Goal: Answer question/provide support

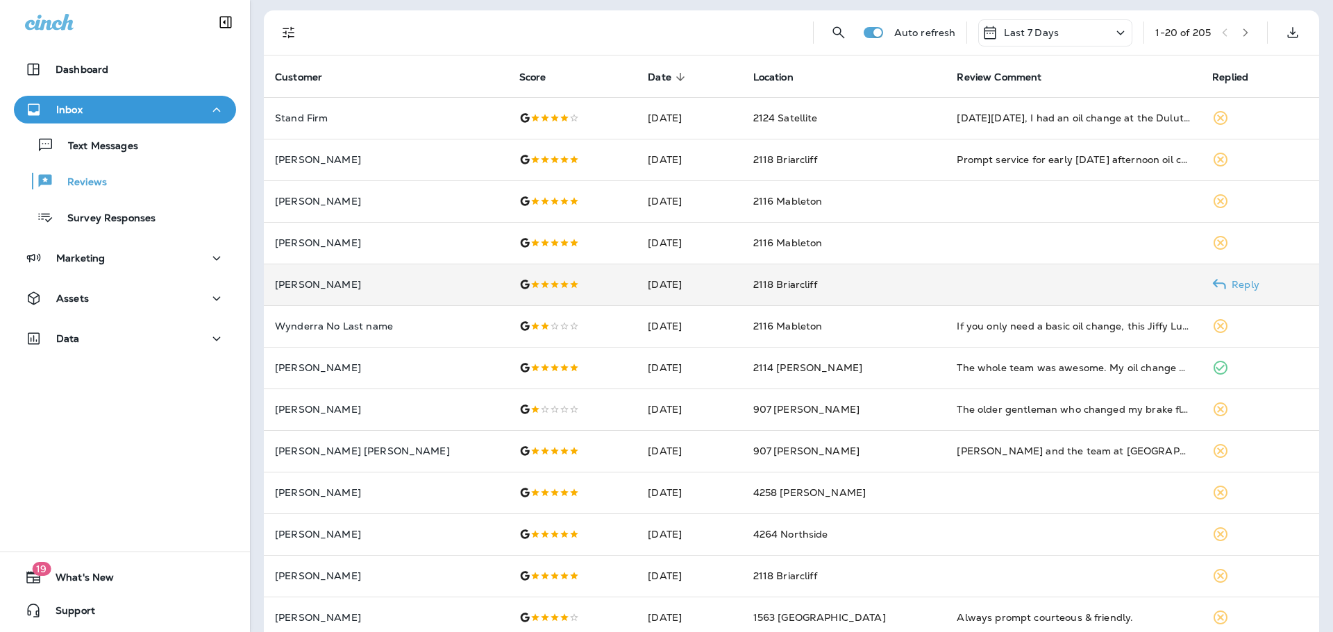
scroll to position [69, 0]
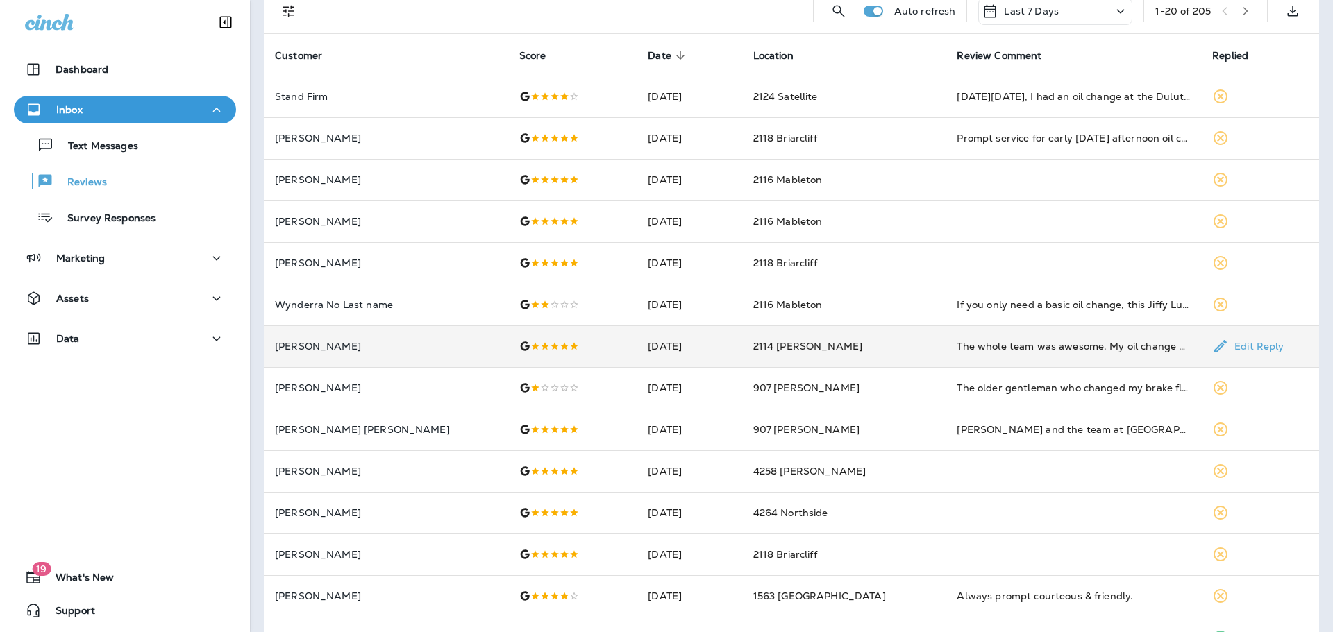
click at [1229, 346] on p "Edit Reply" at bounding box center [1256, 346] width 55 height 11
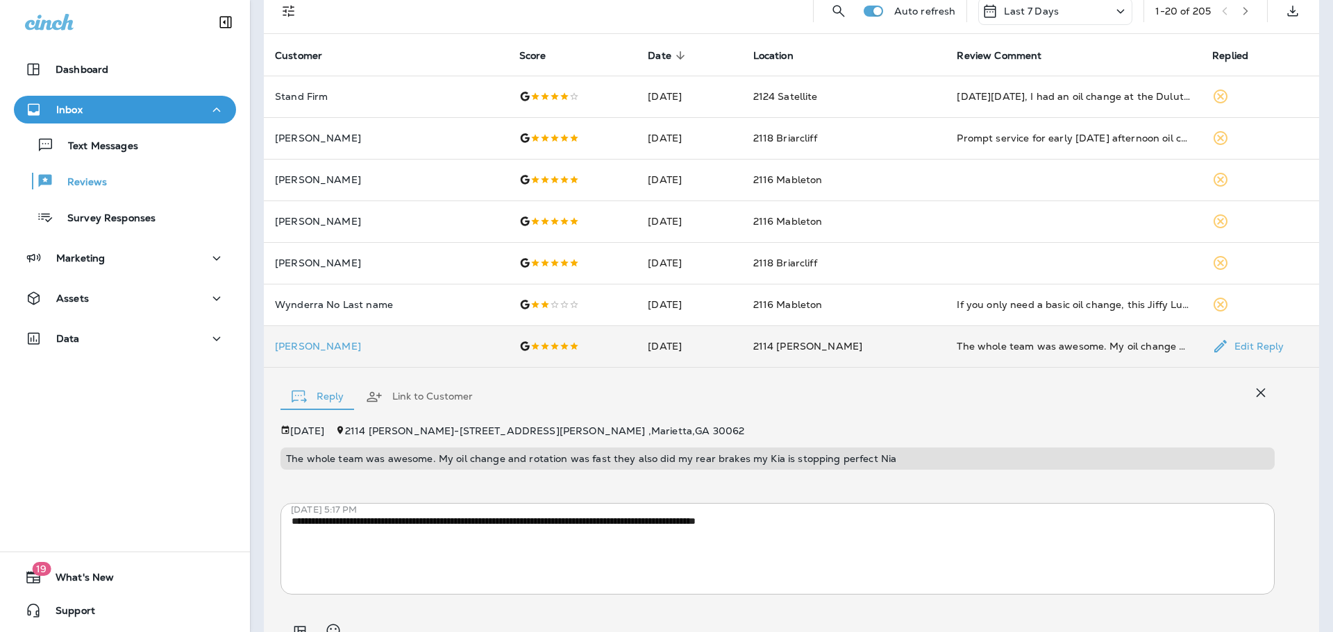
scroll to position [136, 0]
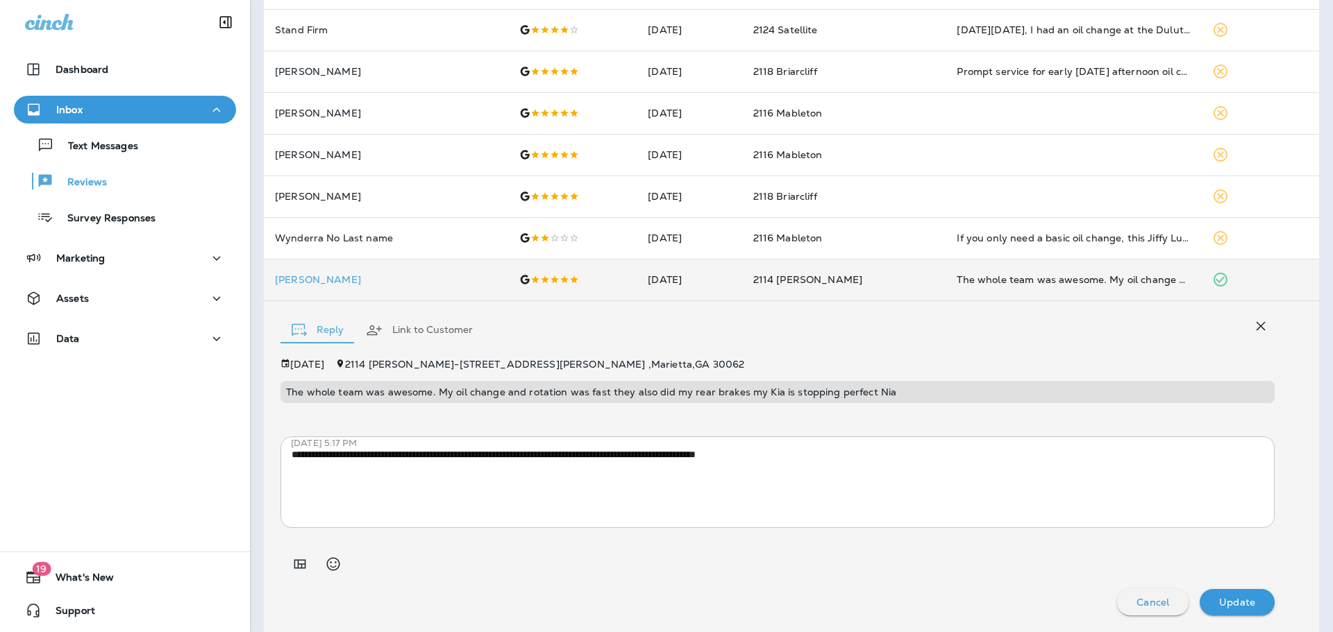
click at [1311, 243] on div "Auto refresh Last 7 Days 1 - 20 of 205 Customer Score Date sorted descending Lo…" at bounding box center [791, 548] width 1083 height 1280
click at [1141, 594] on div "Cancel" at bounding box center [1152, 602] width 49 height 18
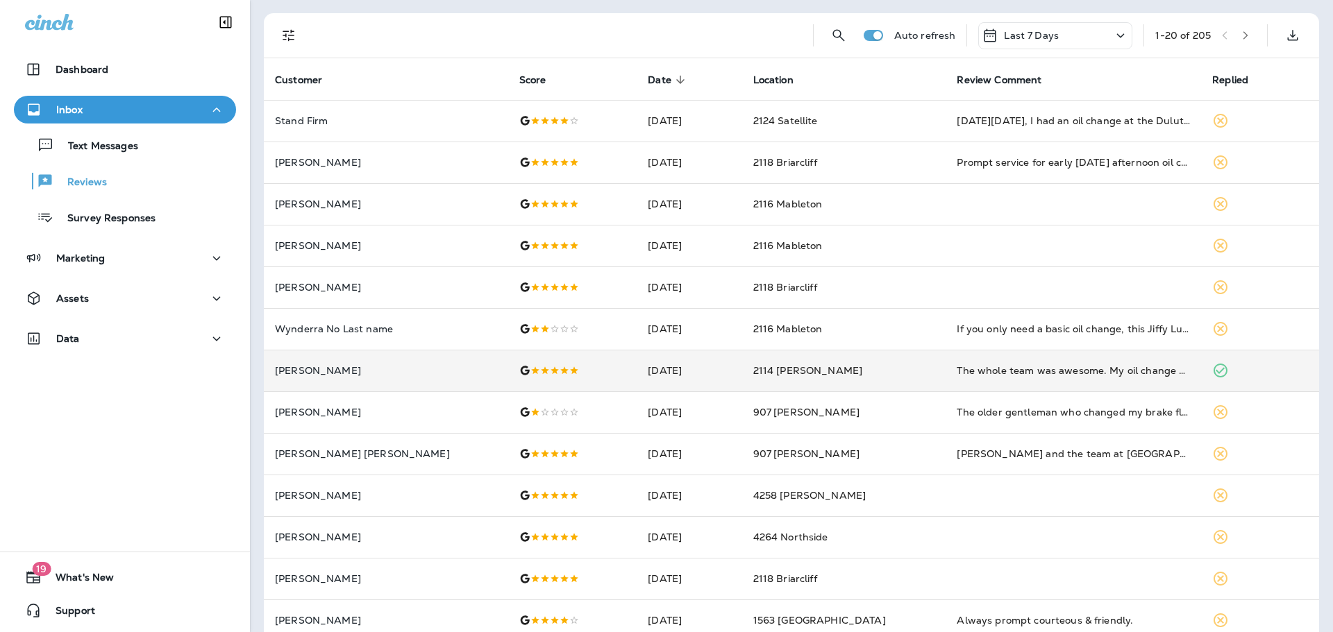
scroll to position [0, 0]
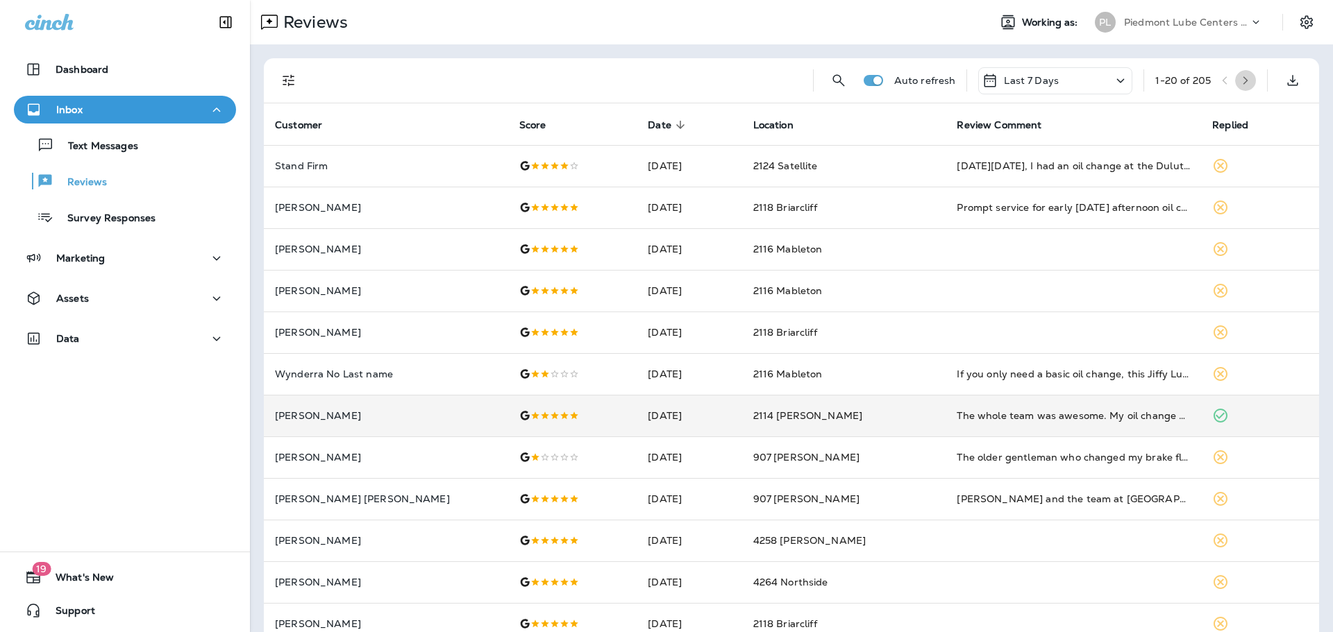
click at [1240, 80] on icon "button" at bounding box center [1245, 81] width 10 height 10
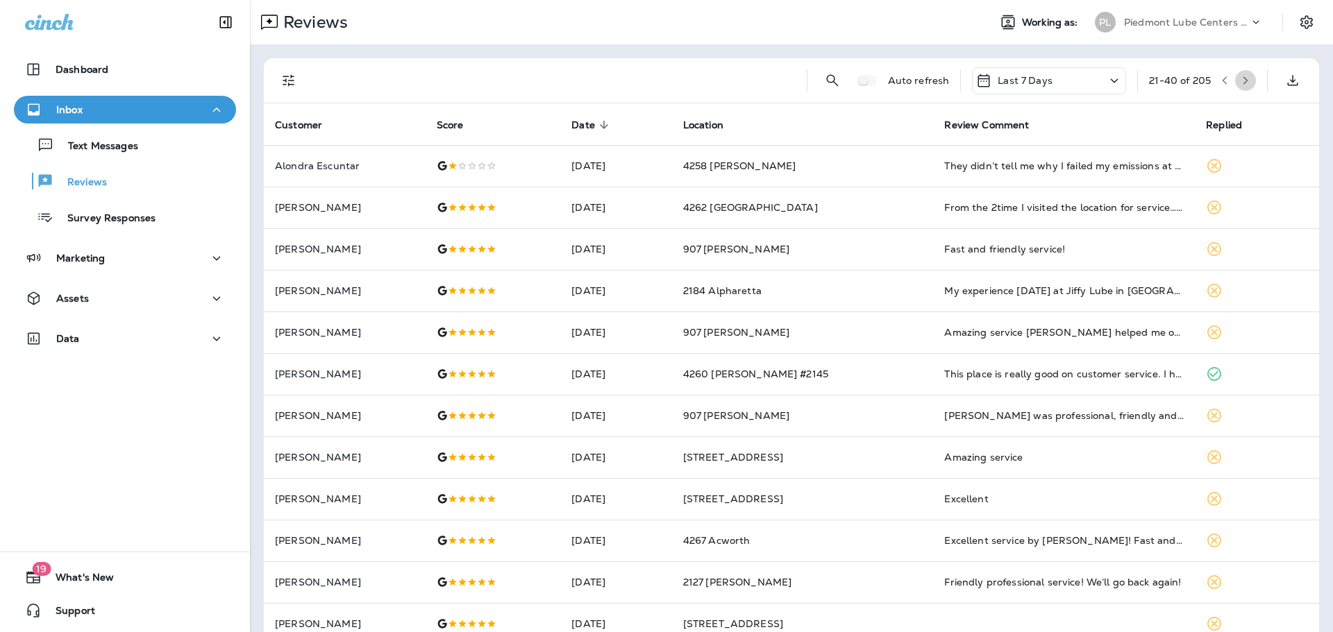
click at [1240, 81] on icon "button" at bounding box center [1245, 81] width 10 height 10
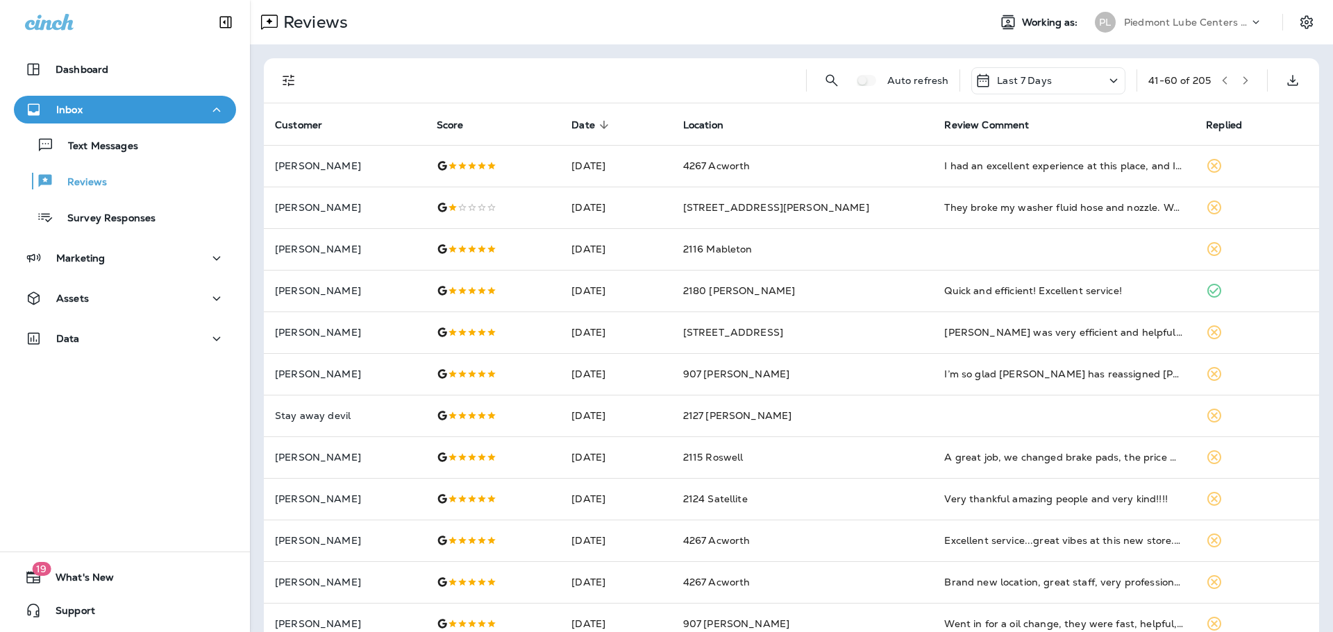
click at [1243, 77] on icon "button" at bounding box center [1245, 80] width 5 height 8
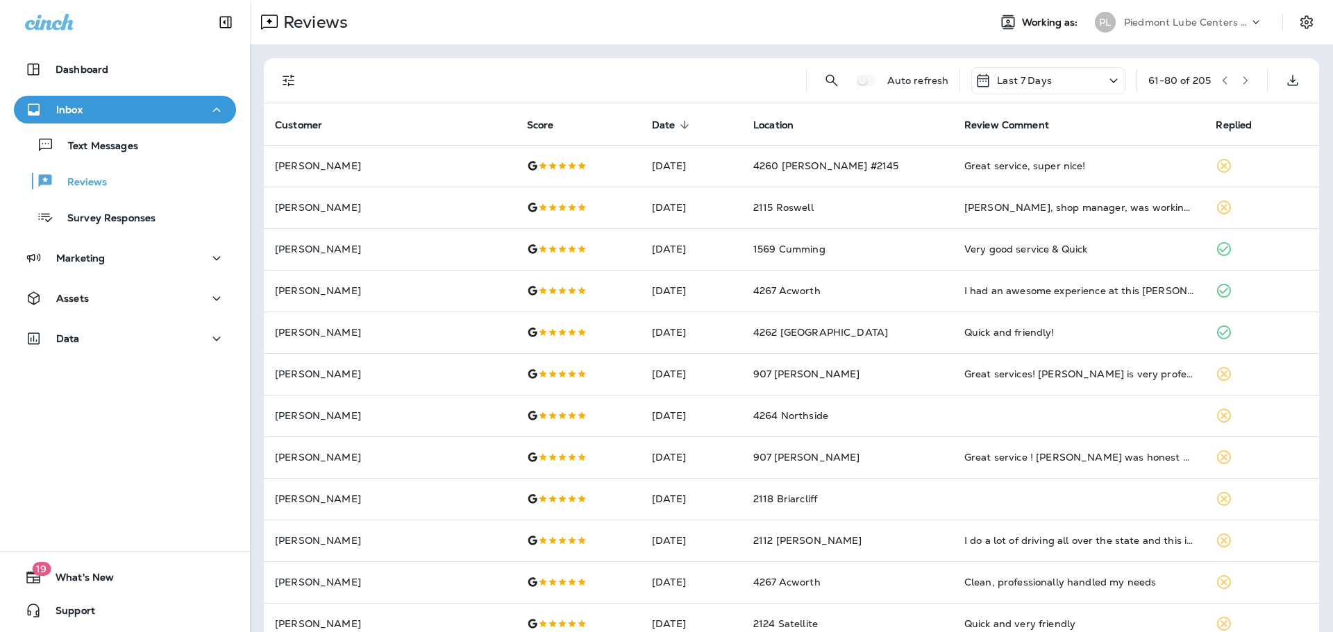
click at [1235, 83] on button "button" at bounding box center [1245, 80] width 21 height 21
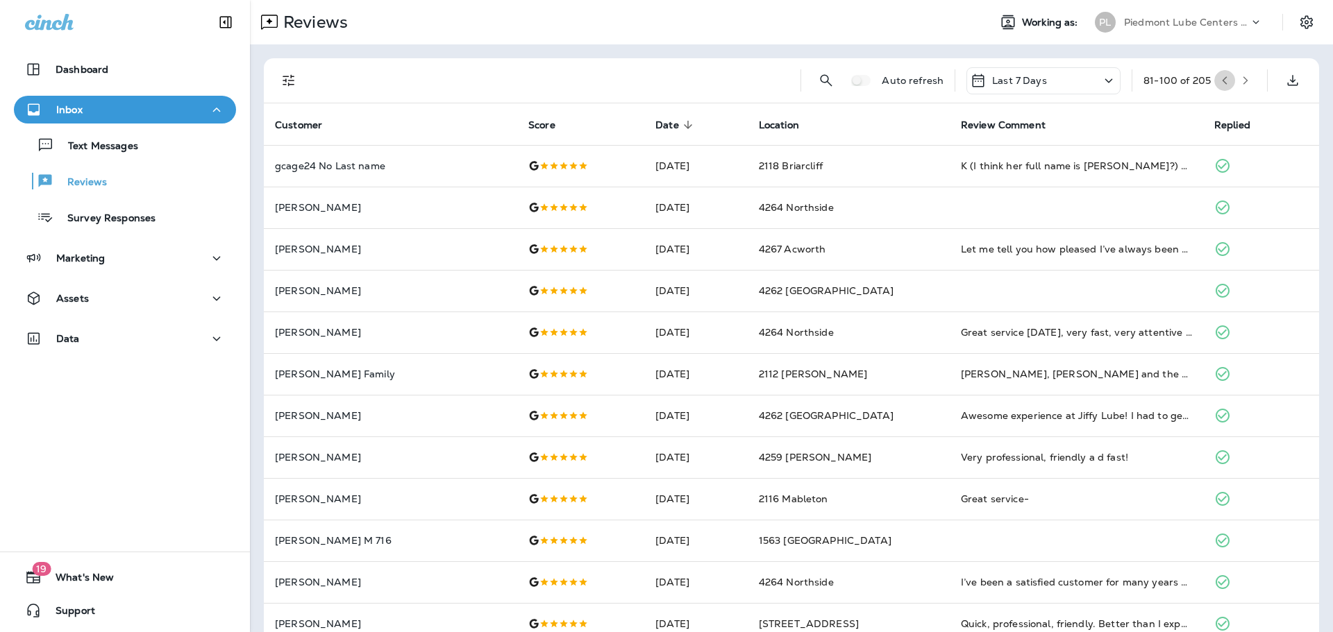
click at [1214, 85] on button "button" at bounding box center [1224, 80] width 21 height 21
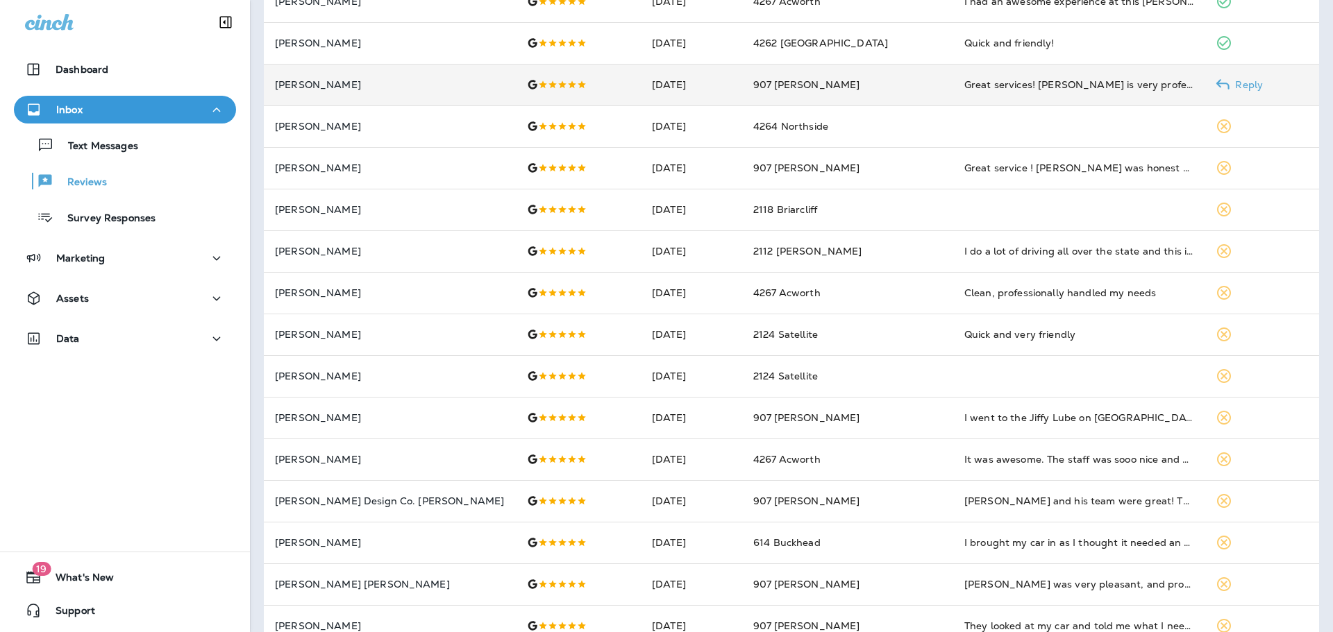
scroll to position [360, 0]
